Goal: Navigation & Orientation: Find specific page/section

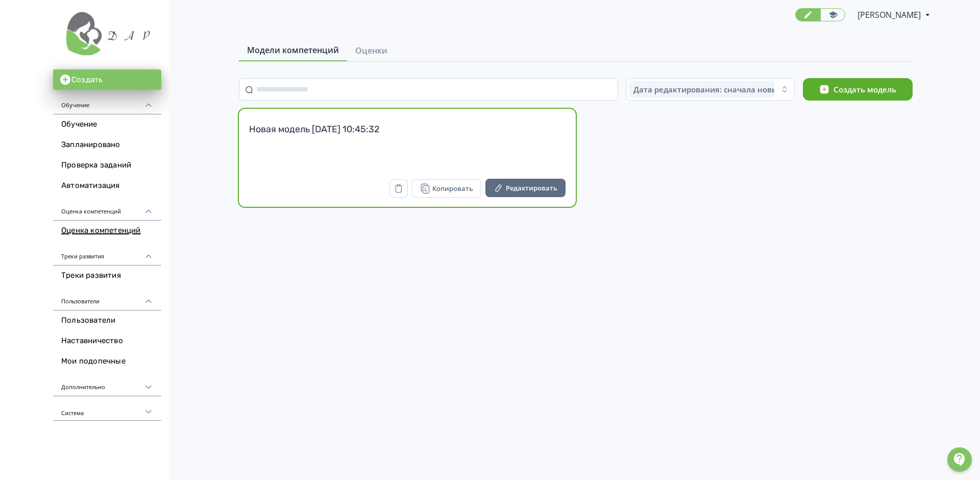
click at [315, 161] on div "Новая модель [DATE] 10:45:32" at bounding box center [407, 148] width 317 height 50
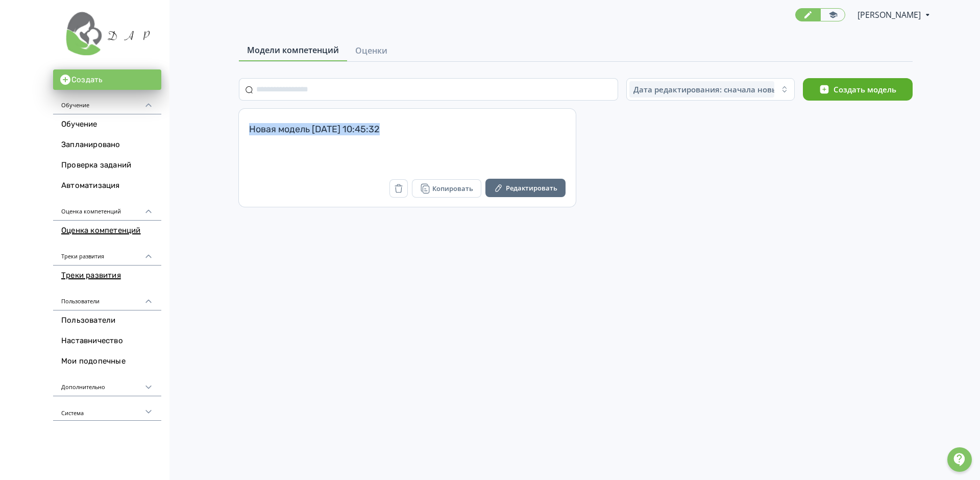
click at [88, 278] on link "Треки развития" at bounding box center [107, 276] width 108 height 20
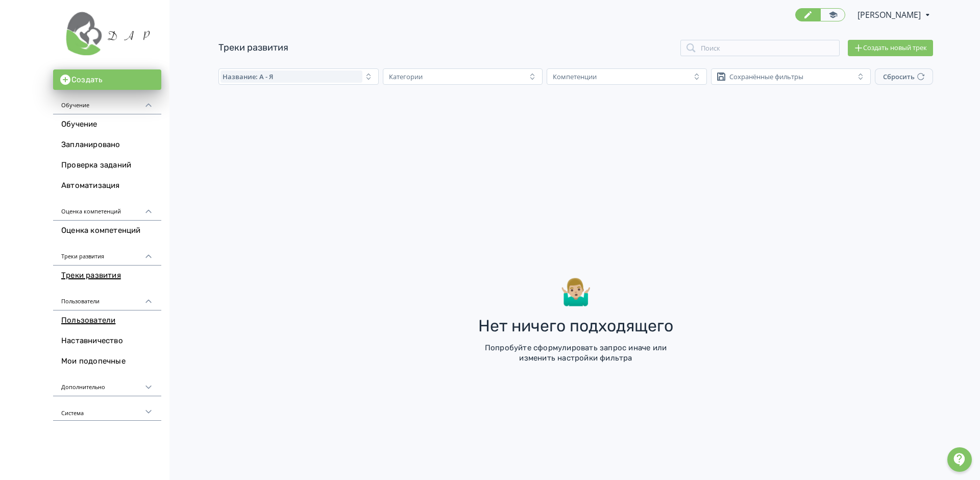
click at [96, 322] on link "Пользователи" at bounding box center [107, 320] width 108 height 20
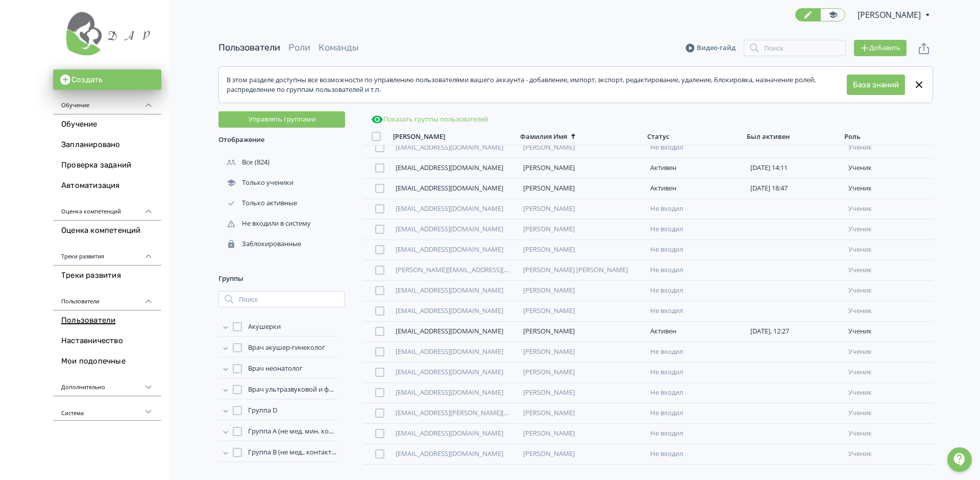
scroll to position [698, 0]
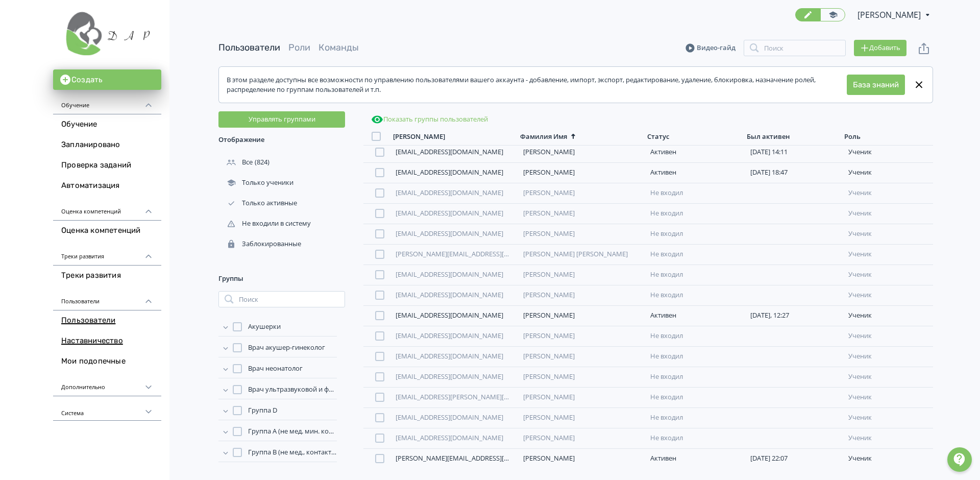
click at [90, 338] on link "Наставничество" at bounding box center [107, 341] width 108 height 20
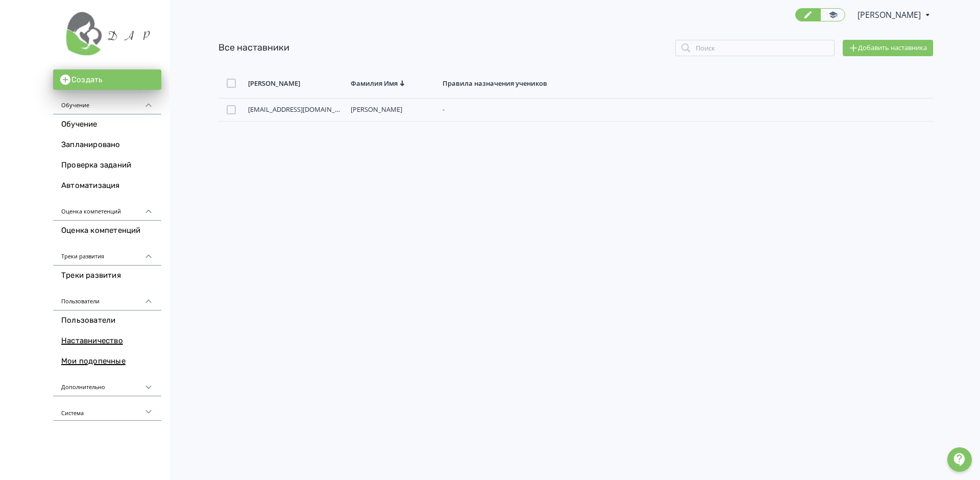
click at [105, 362] on link "Мои подопечные" at bounding box center [107, 361] width 108 height 20
